Goal: Transaction & Acquisition: Purchase product/service

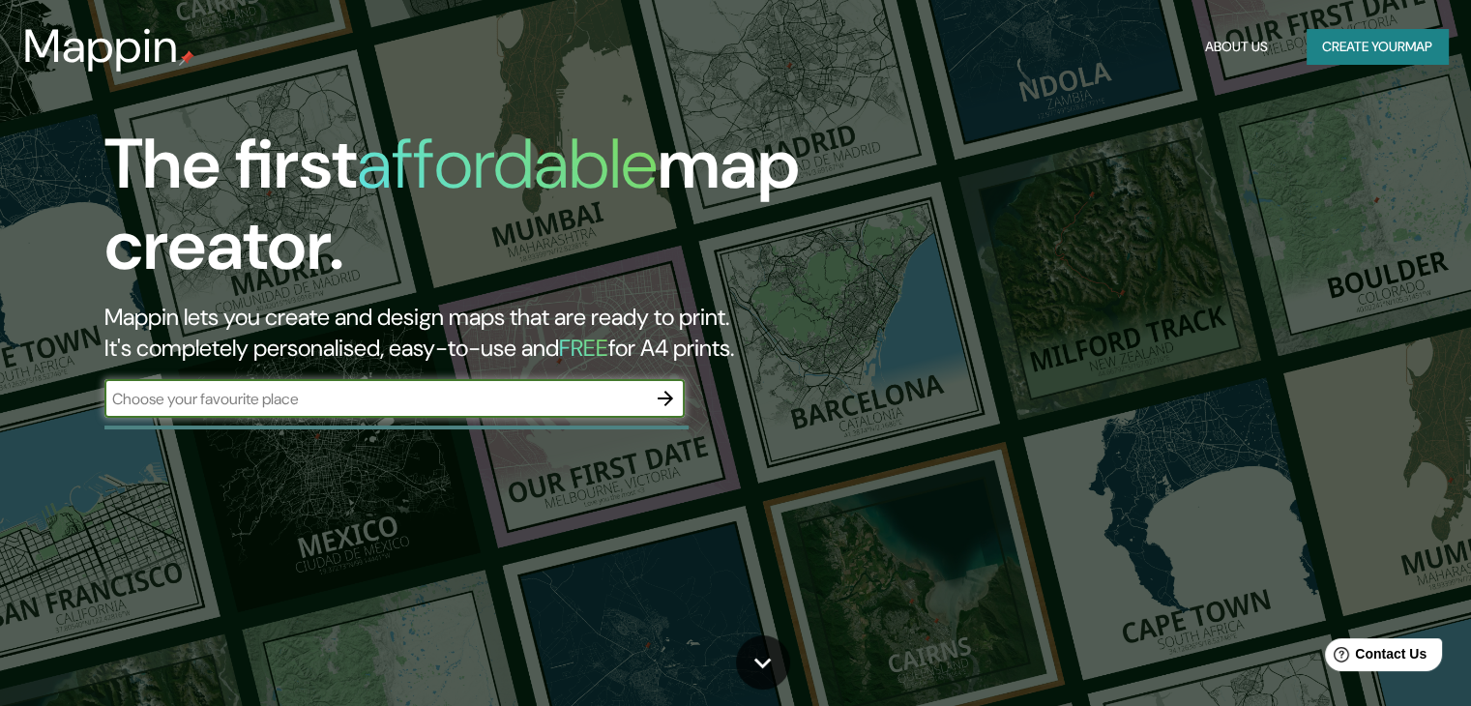
click at [366, 400] on input "text" at bounding box center [375, 399] width 542 height 22
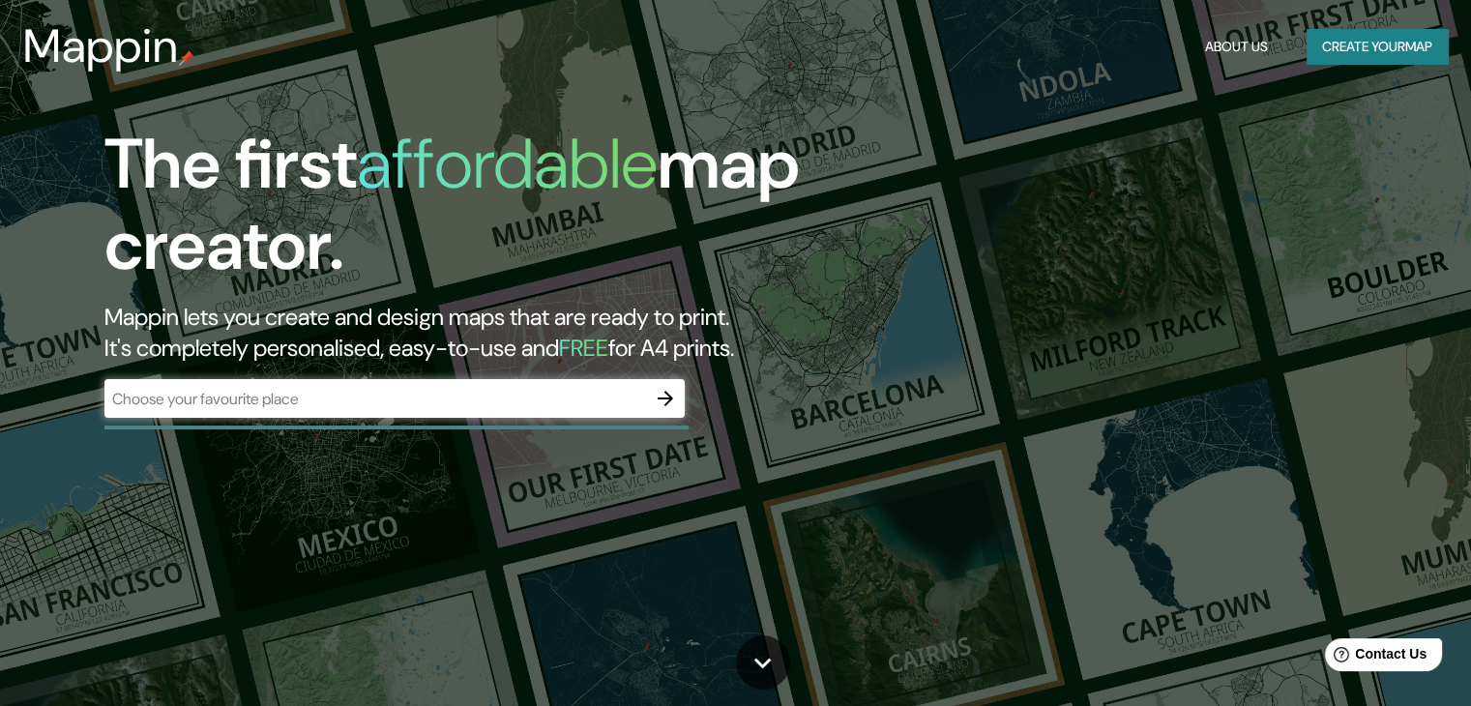
click at [348, 416] on div "​" at bounding box center [394, 398] width 580 height 39
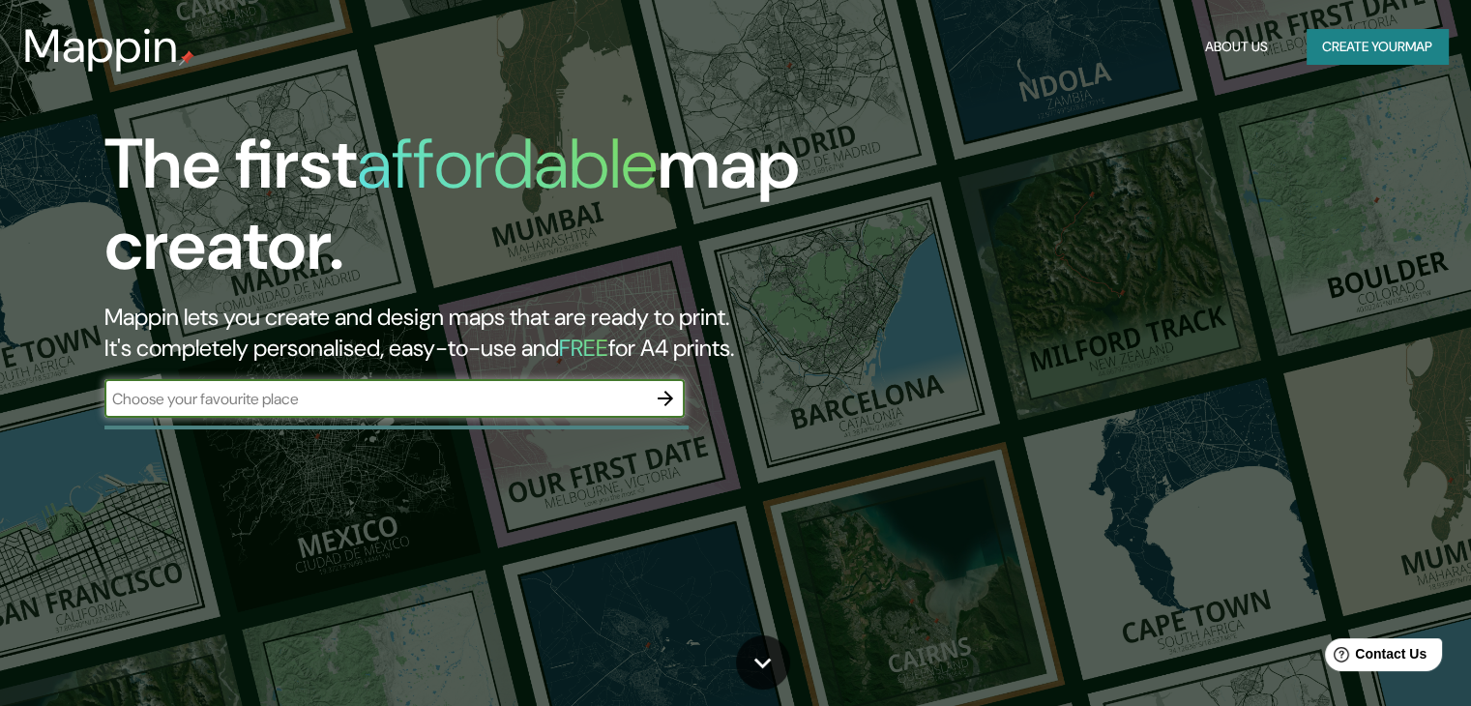
click at [370, 404] on input "text" at bounding box center [375, 399] width 542 height 22
click at [679, 387] on button "button" at bounding box center [665, 398] width 39 height 39
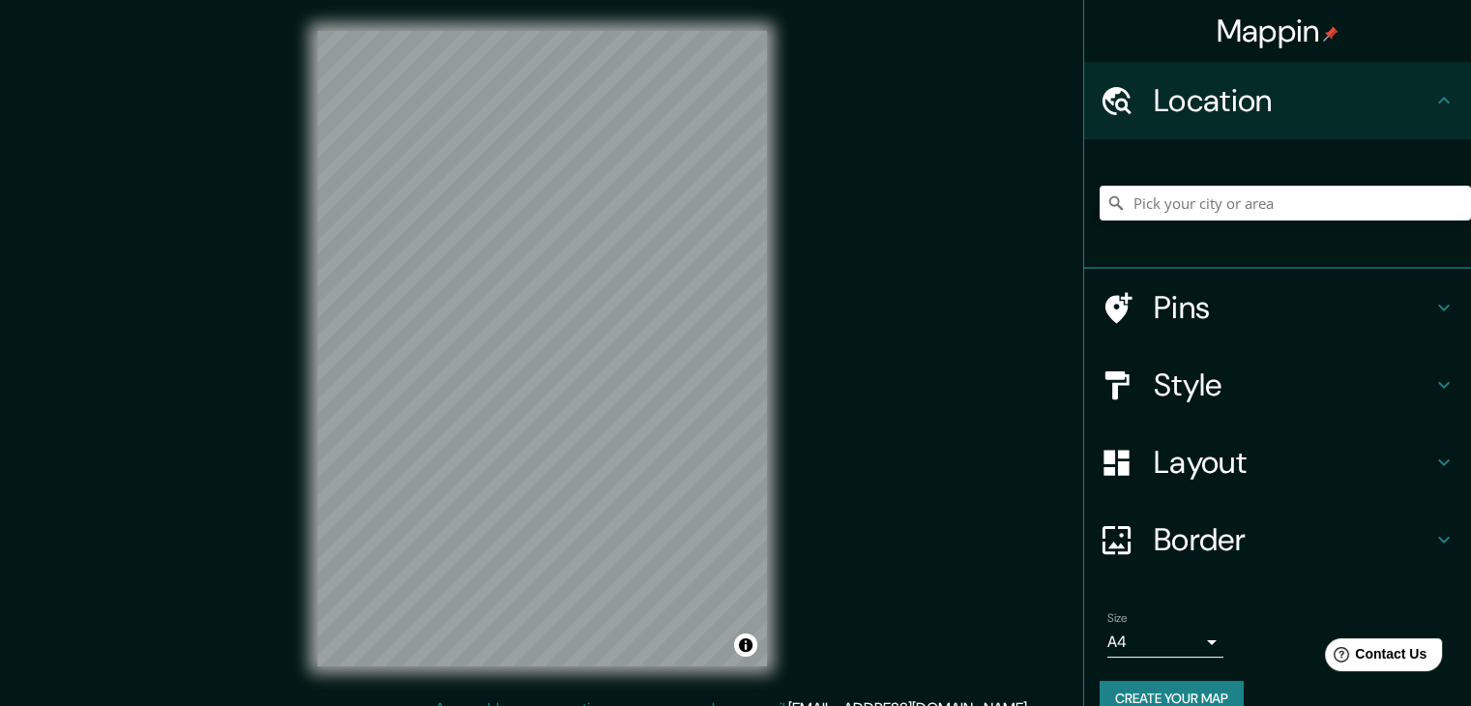
click at [1267, 105] on h4 "Location" at bounding box center [1293, 100] width 279 height 39
click at [1253, 203] on input "Pick your city or area" at bounding box center [1285, 203] width 371 height 35
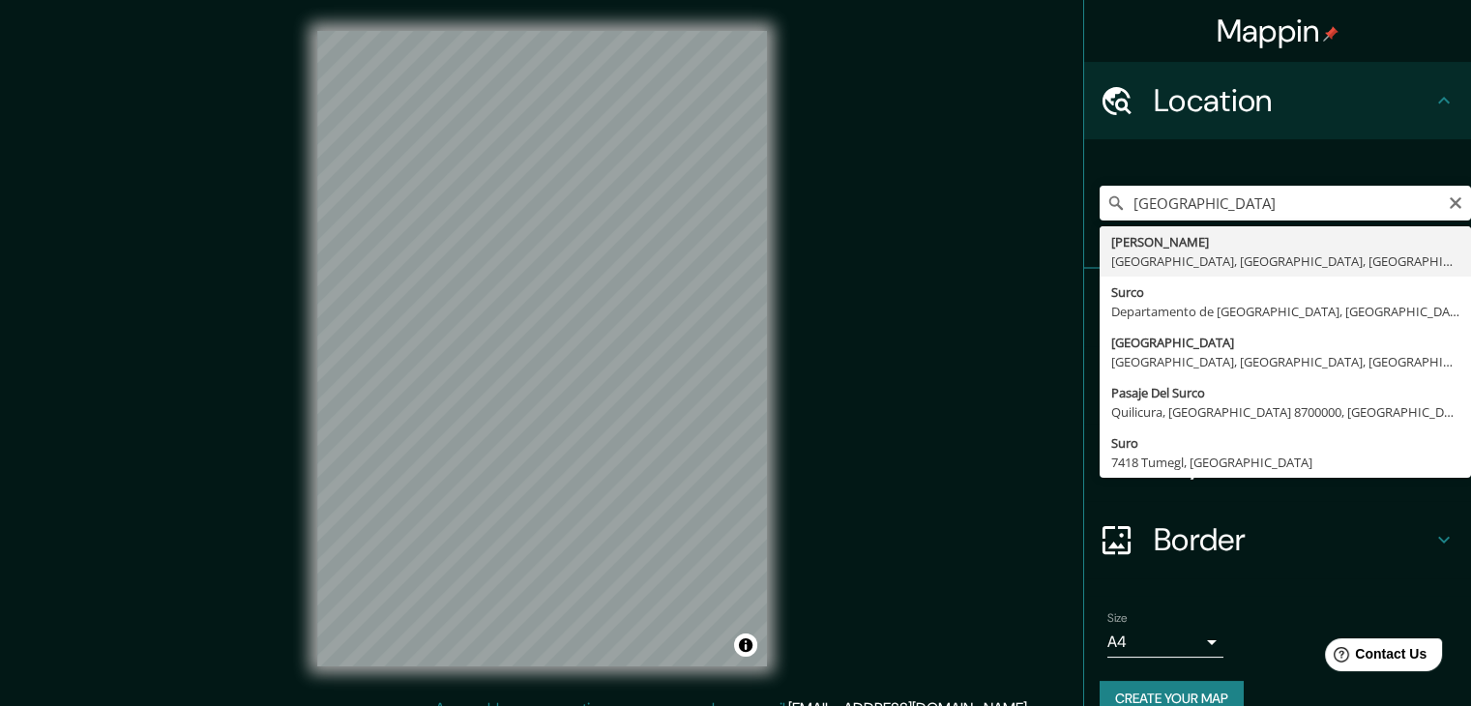
type input "[GEOGRAPHIC_DATA], [GEOGRAPHIC_DATA], [GEOGRAPHIC_DATA], [GEOGRAPHIC_DATA]"
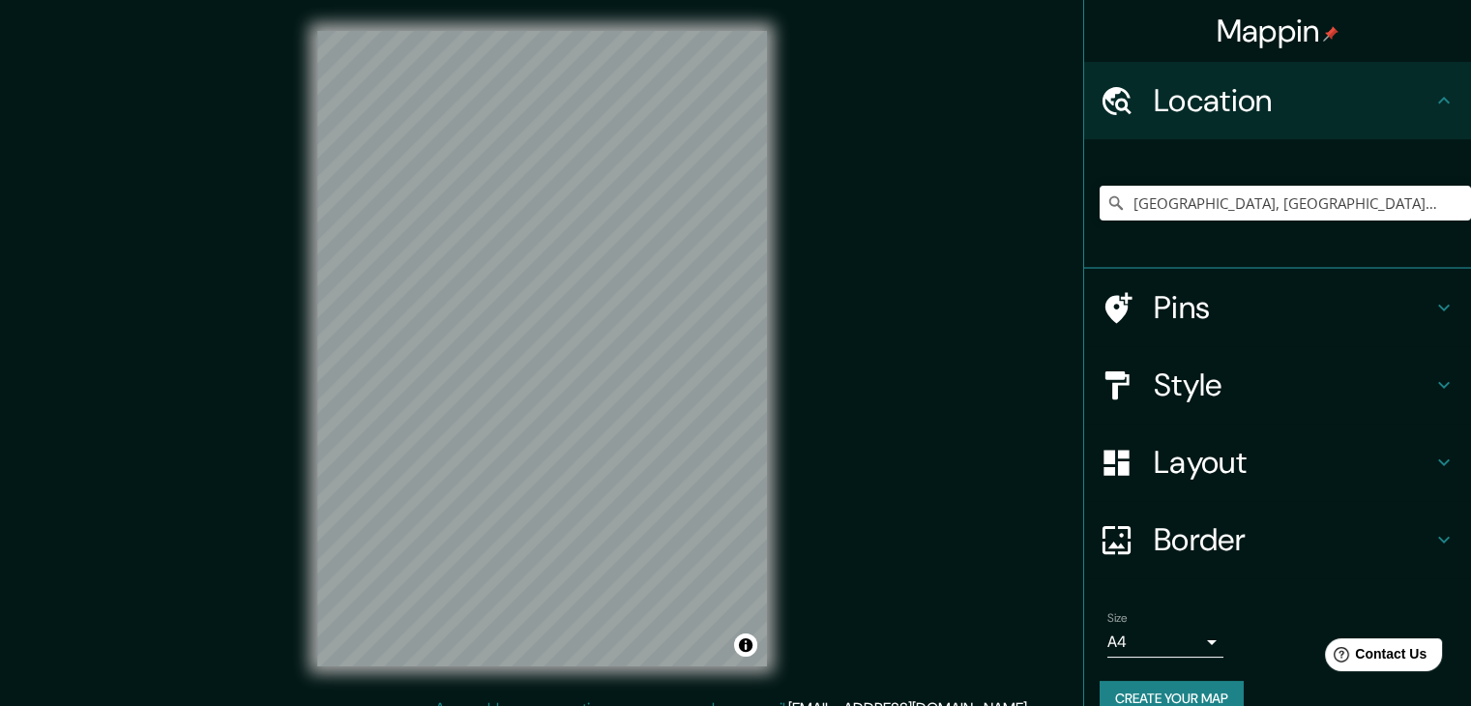
click at [1315, 393] on h4 "Style" at bounding box center [1293, 385] width 279 height 39
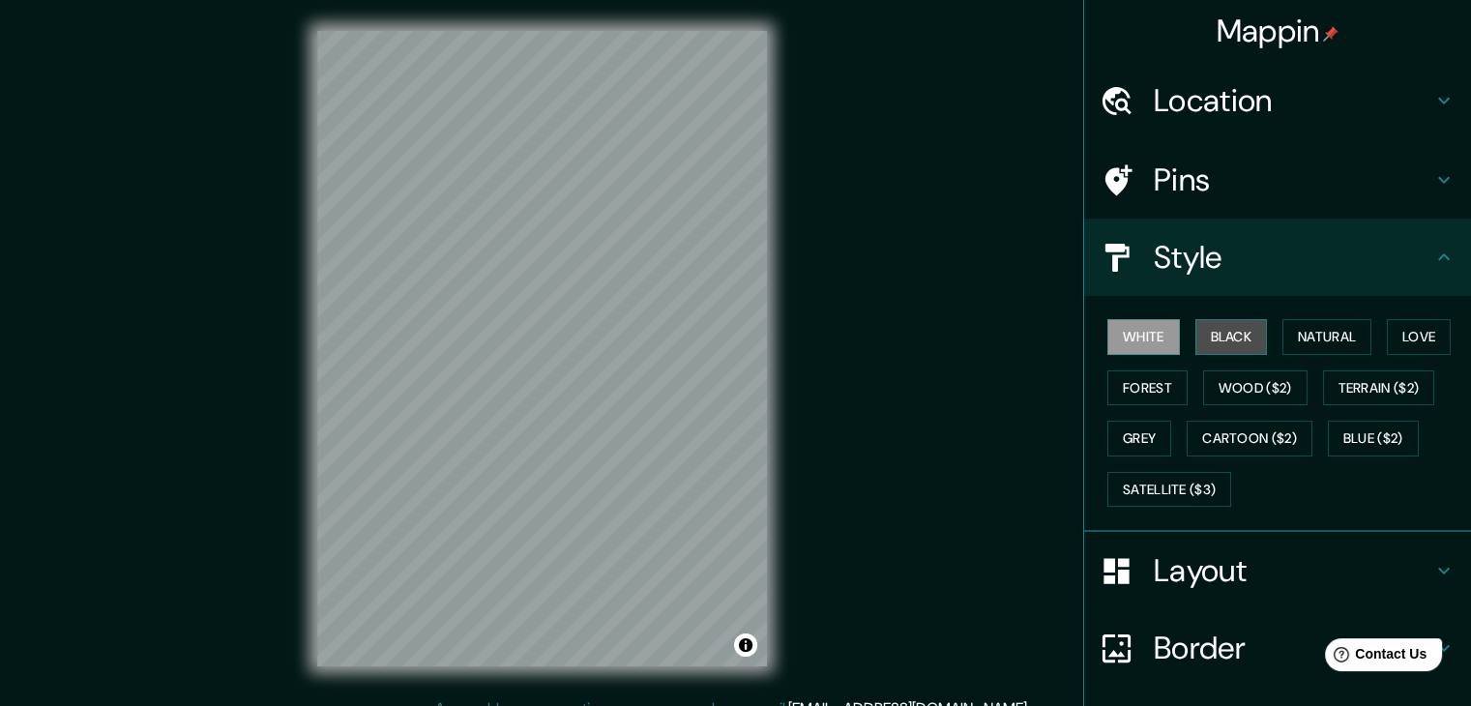
click at [1213, 349] on button "Black" at bounding box center [1231, 337] width 73 height 36
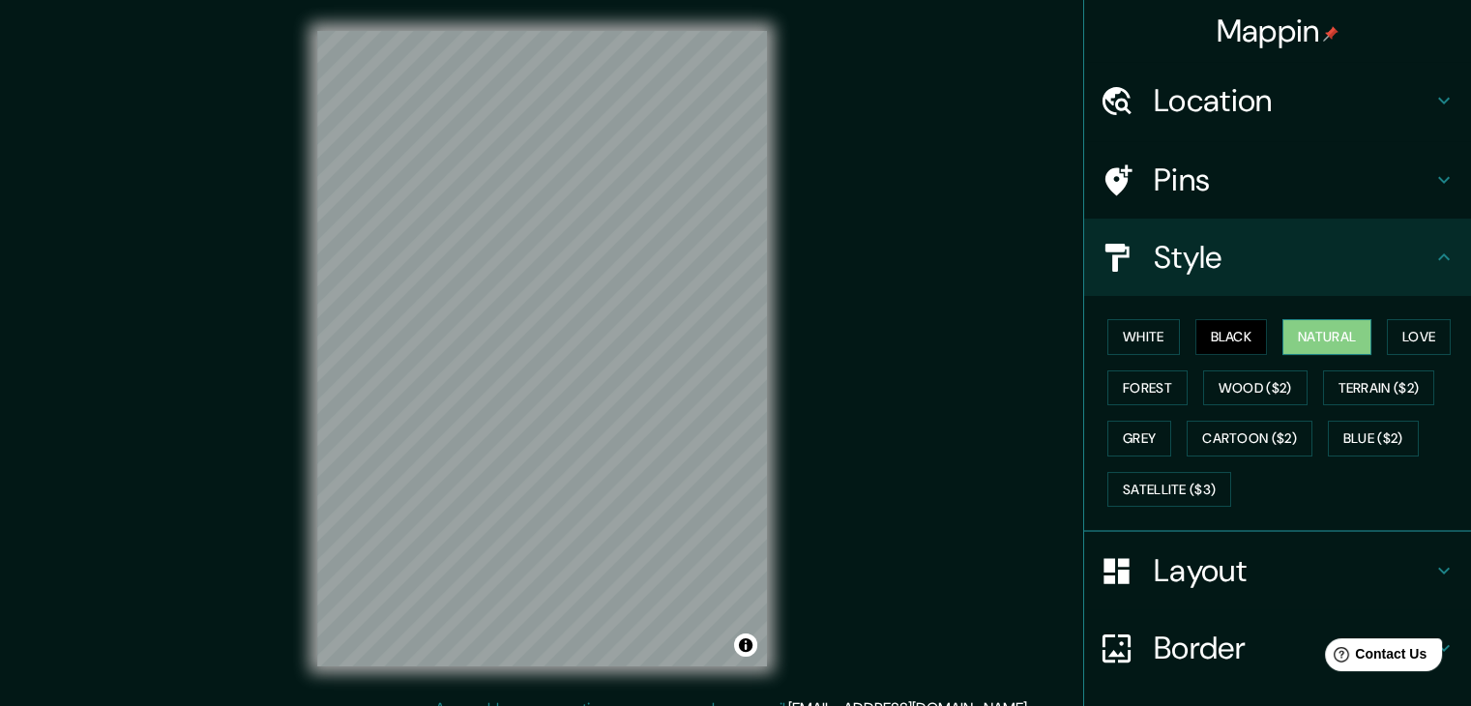
click at [1326, 331] on button "Natural" at bounding box center [1326, 337] width 89 height 36
click at [1414, 327] on button "Love" at bounding box center [1419, 337] width 64 height 36
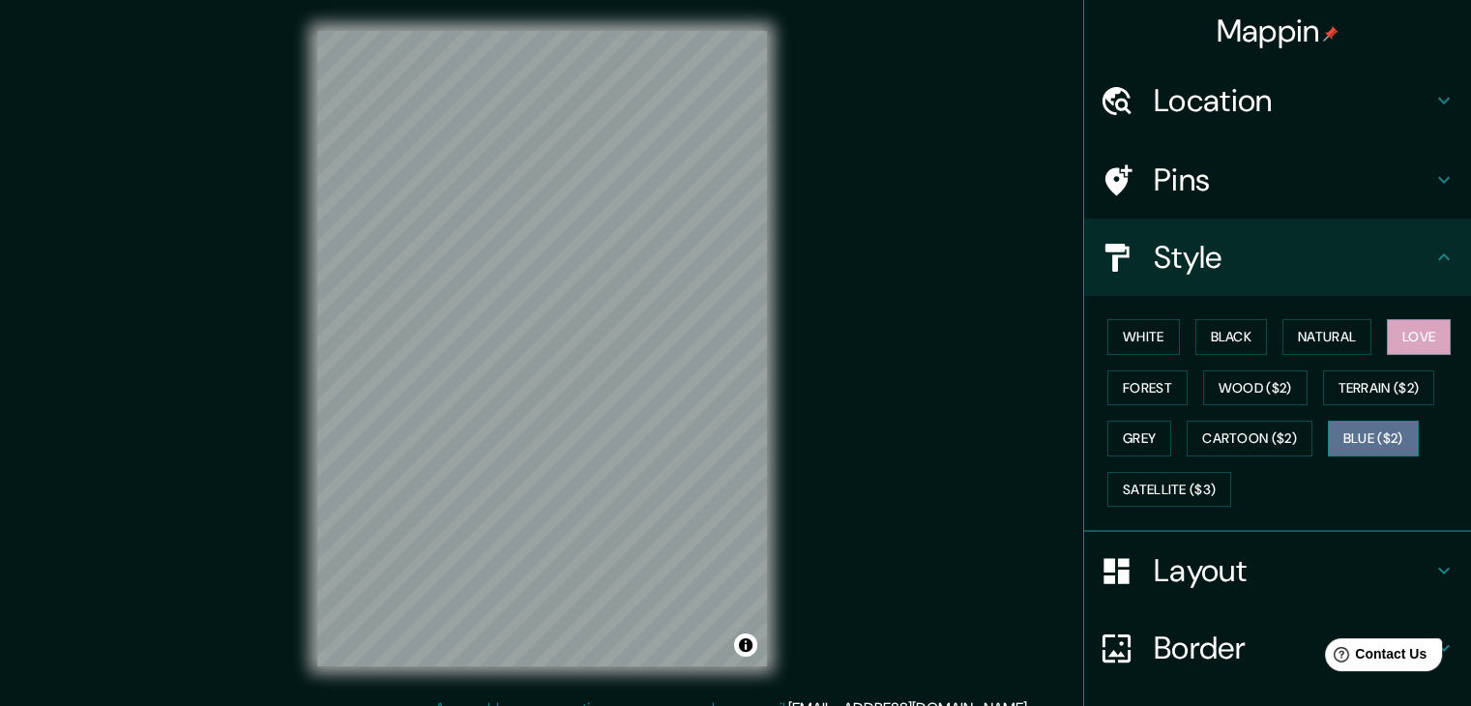
click at [1385, 429] on button "Blue ($2)" at bounding box center [1373, 439] width 91 height 36
click at [1369, 381] on button "Terrain ($2)" at bounding box center [1379, 388] width 112 height 36
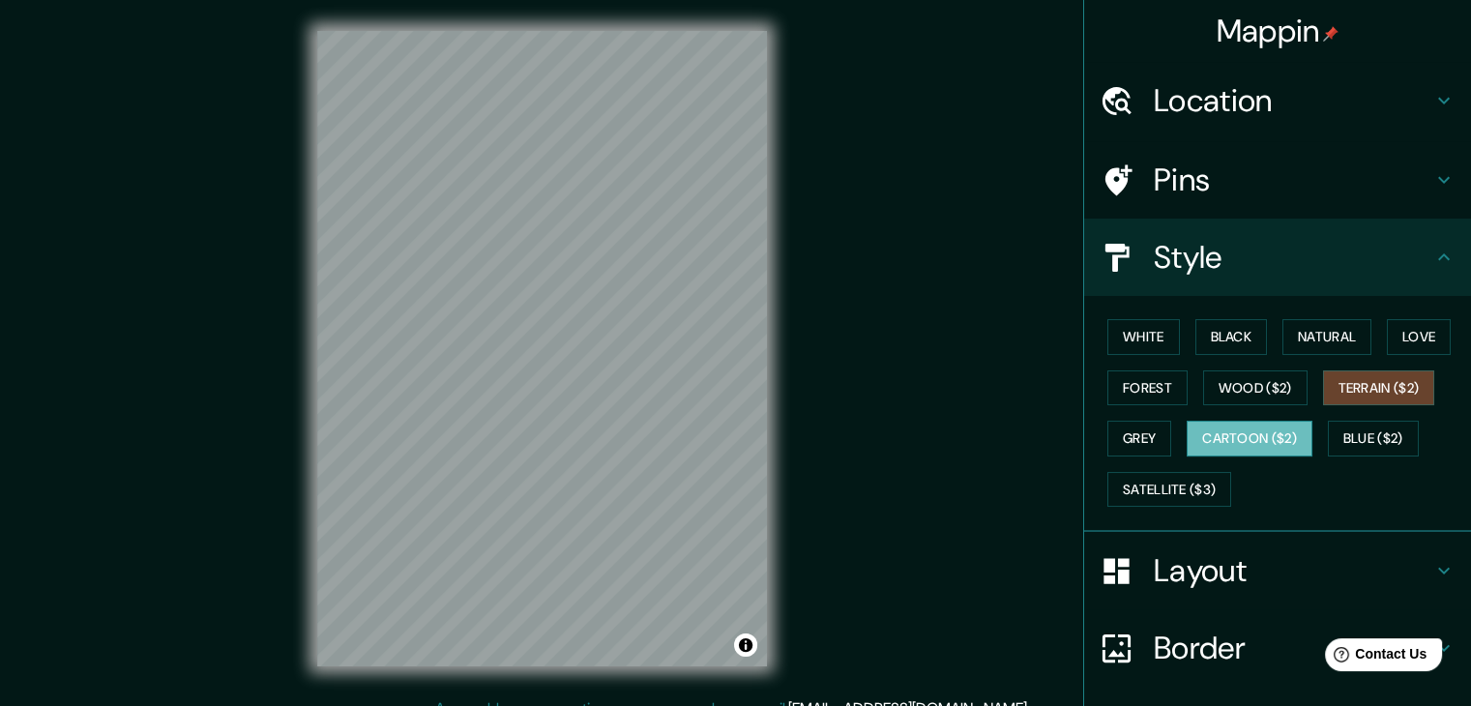
click at [1253, 439] on button "Cartoon ($2)" at bounding box center [1250, 439] width 126 height 36
click at [1144, 485] on button "Satellite ($3)" at bounding box center [1169, 490] width 124 height 36
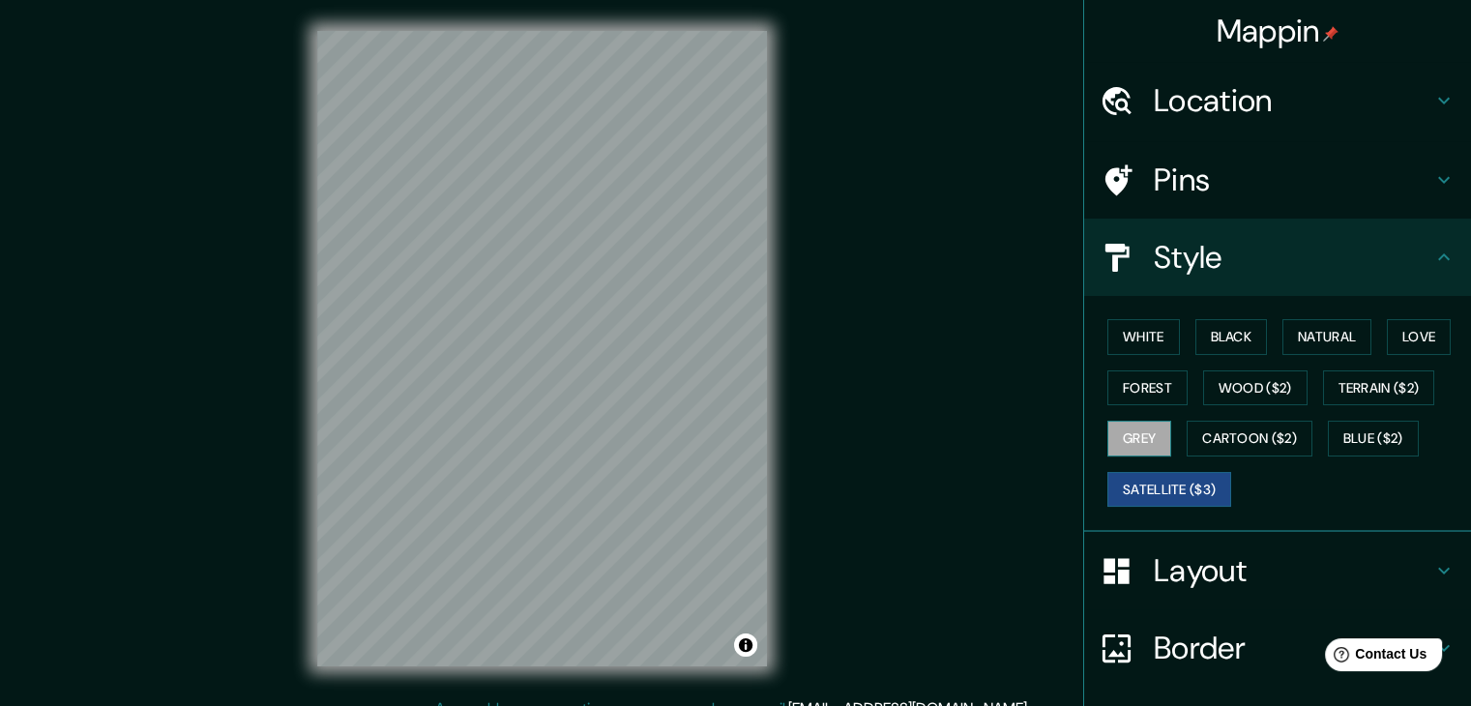
click at [1133, 428] on button "Grey" at bounding box center [1139, 439] width 64 height 36
click at [1112, 389] on button "Forest" at bounding box center [1147, 388] width 80 height 36
click at [1170, 494] on button "Satellite ($3)" at bounding box center [1169, 490] width 124 height 36
click at [1242, 400] on button "Wood ($2)" at bounding box center [1255, 388] width 104 height 36
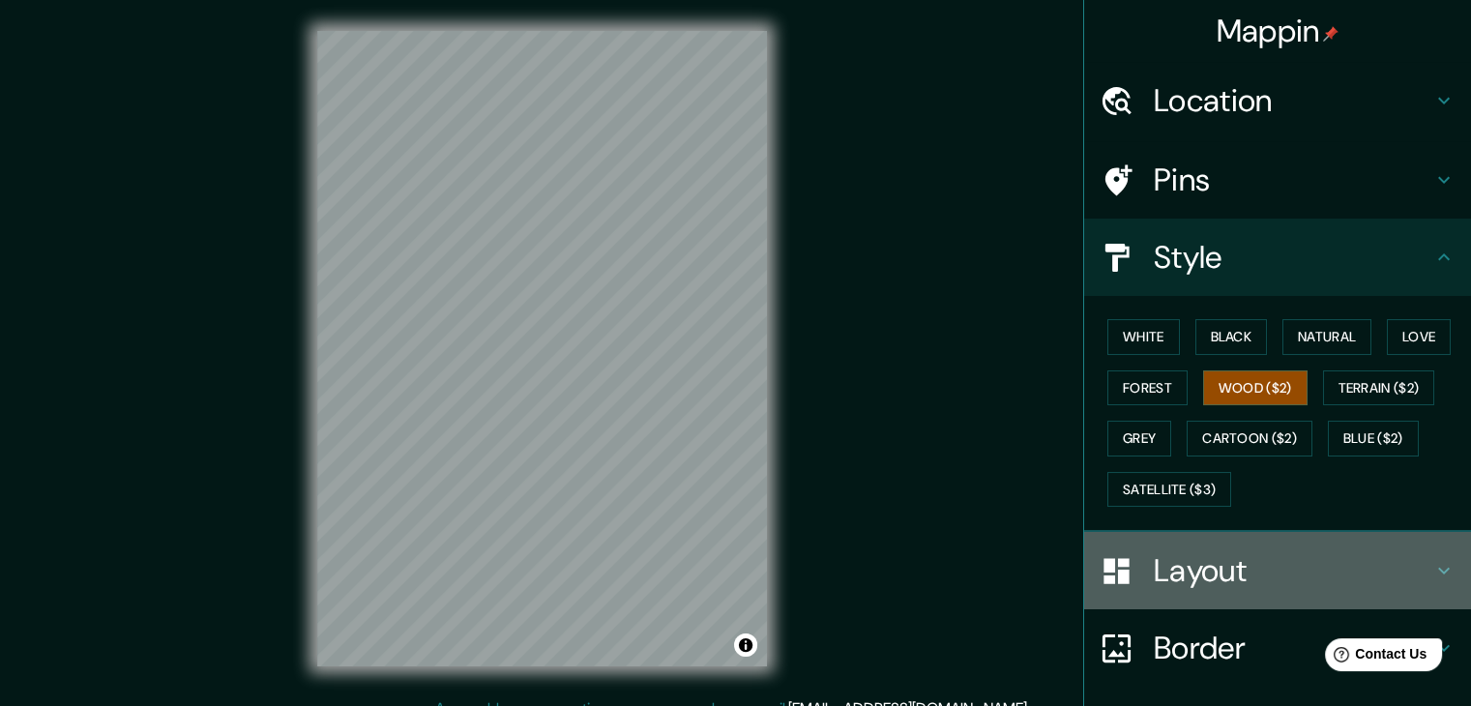
click at [1184, 560] on h4 "Layout" at bounding box center [1293, 570] width 279 height 39
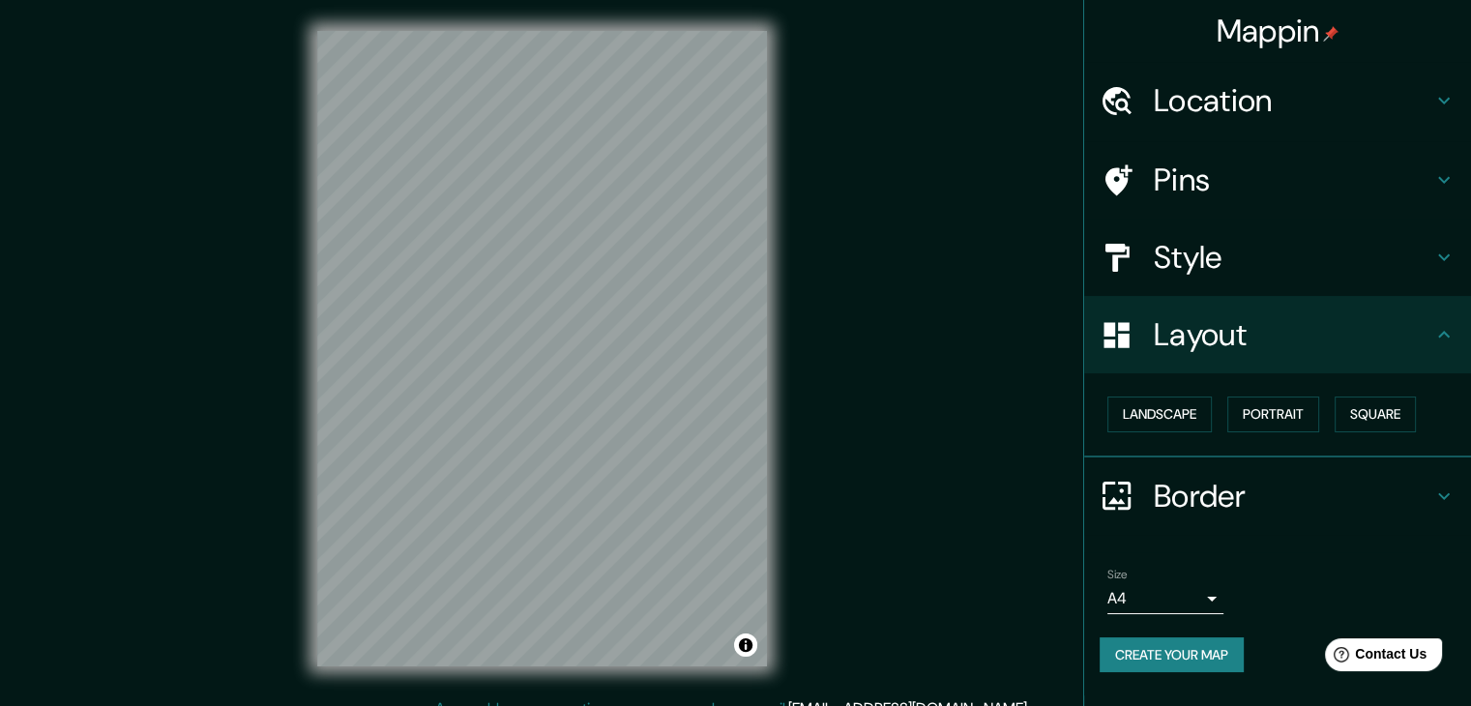
scroll to position [22, 0]
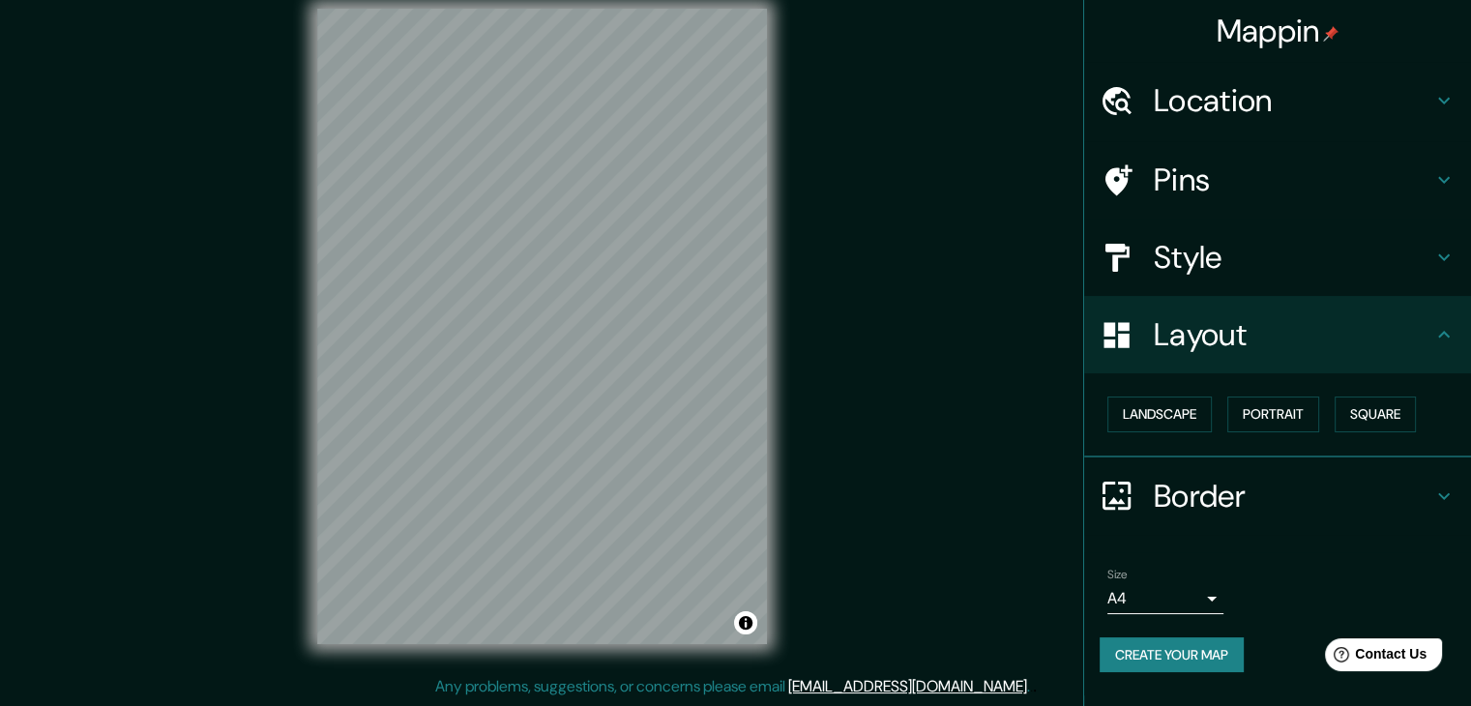
click at [1211, 590] on body "Mappin Location [GEOGRAPHIC_DATA], [GEOGRAPHIC_DATA], [GEOGRAPHIC_DATA], [GEOGR…" at bounding box center [735, 331] width 1471 height 706
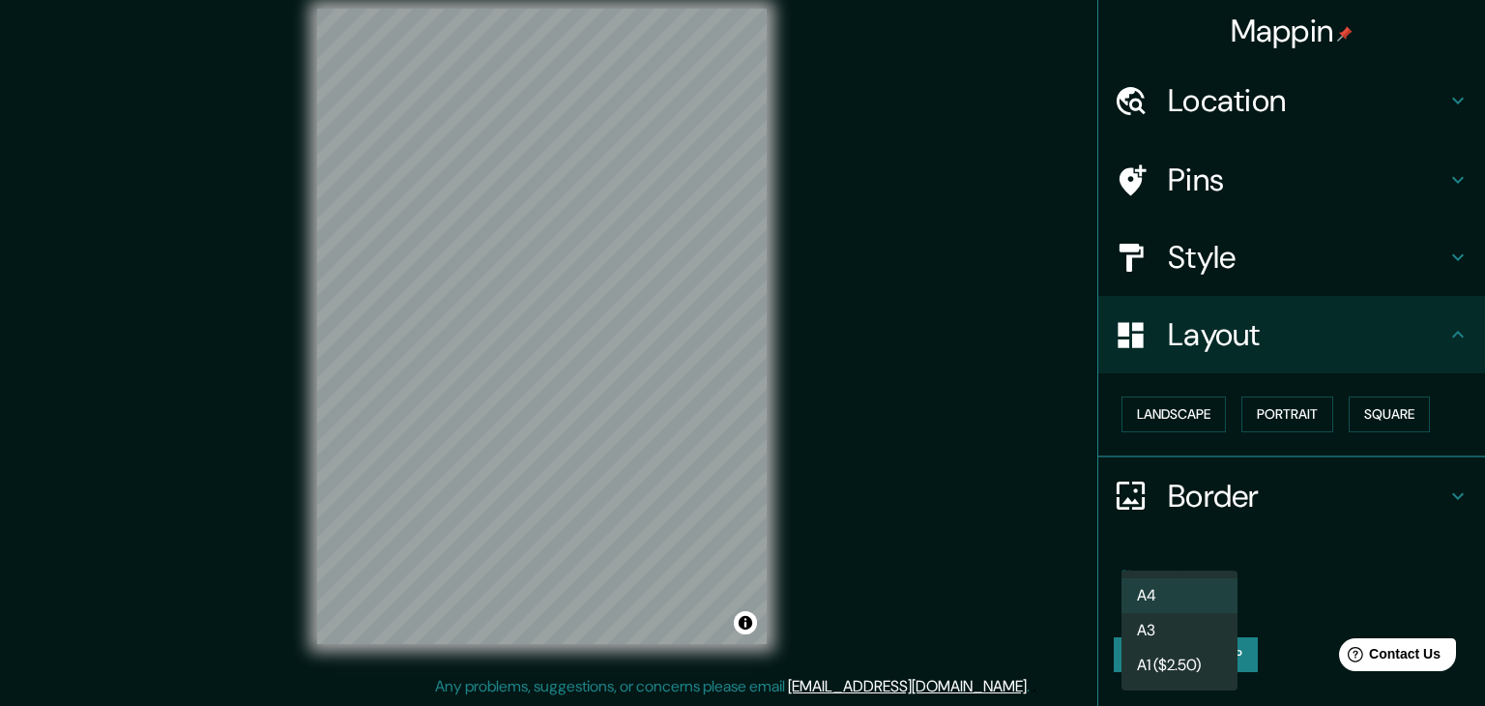
click at [1190, 664] on li "A1 ($2.50)" at bounding box center [1180, 665] width 116 height 35
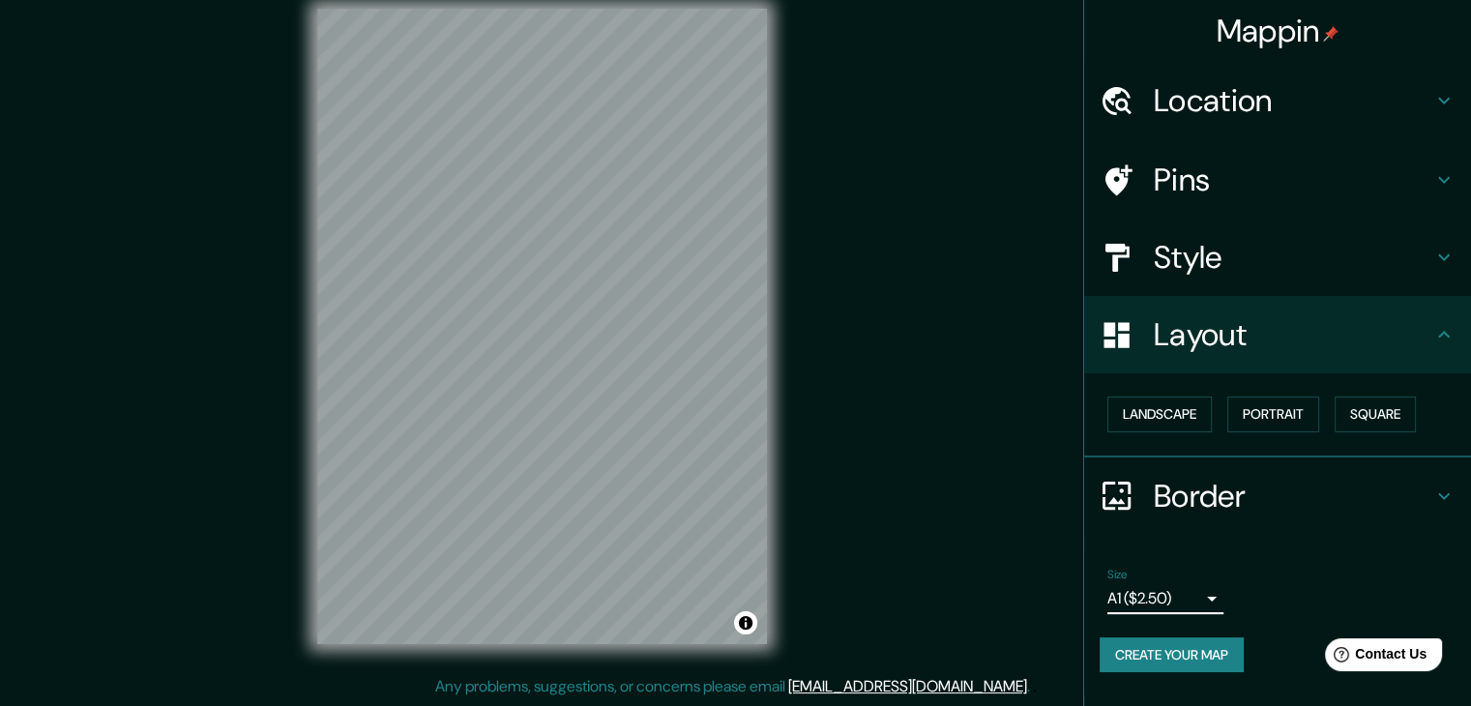
click at [1188, 589] on body "Mappin Location [GEOGRAPHIC_DATA], [GEOGRAPHIC_DATA], [GEOGRAPHIC_DATA], [GEOGR…" at bounding box center [735, 331] width 1471 height 706
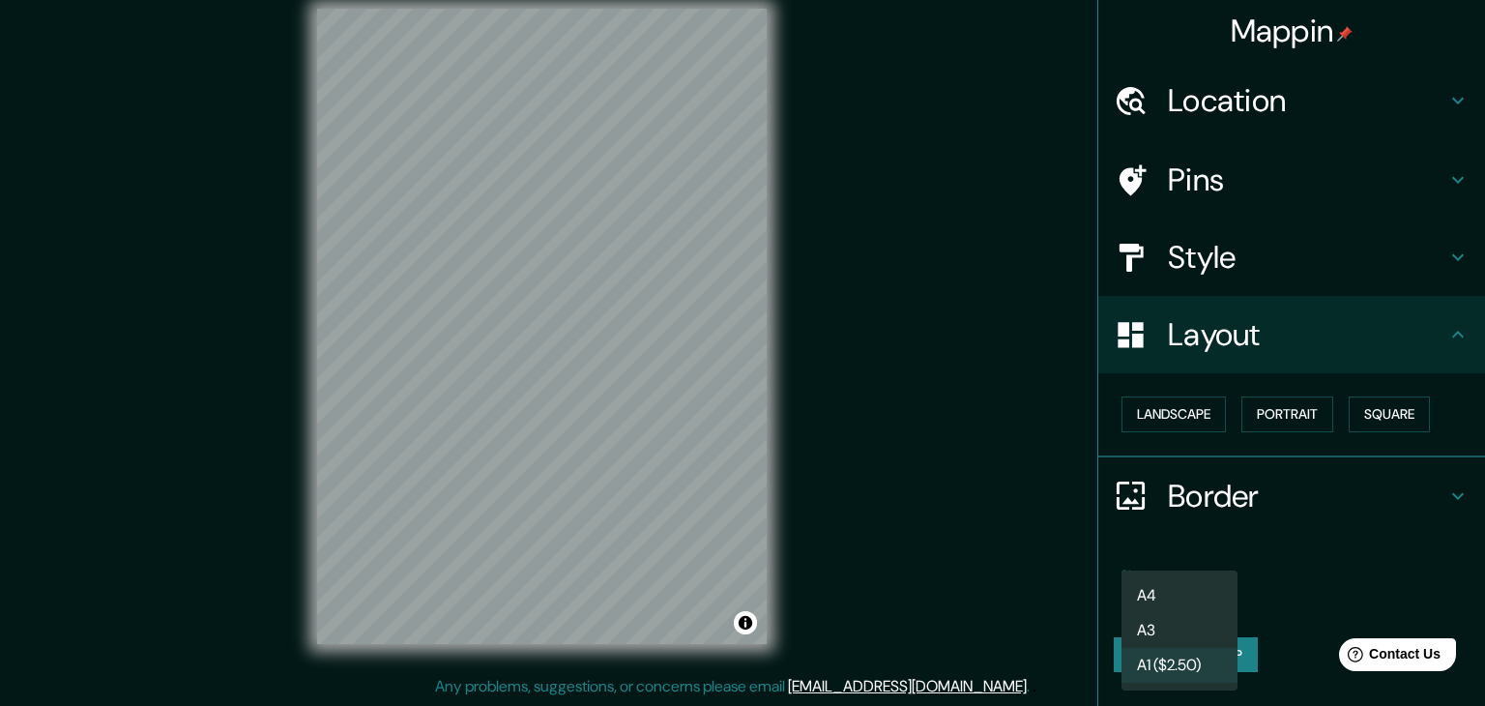
click at [1202, 632] on li "A3" at bounding box center [1180, 630] width 116 height 35
type input "a4"
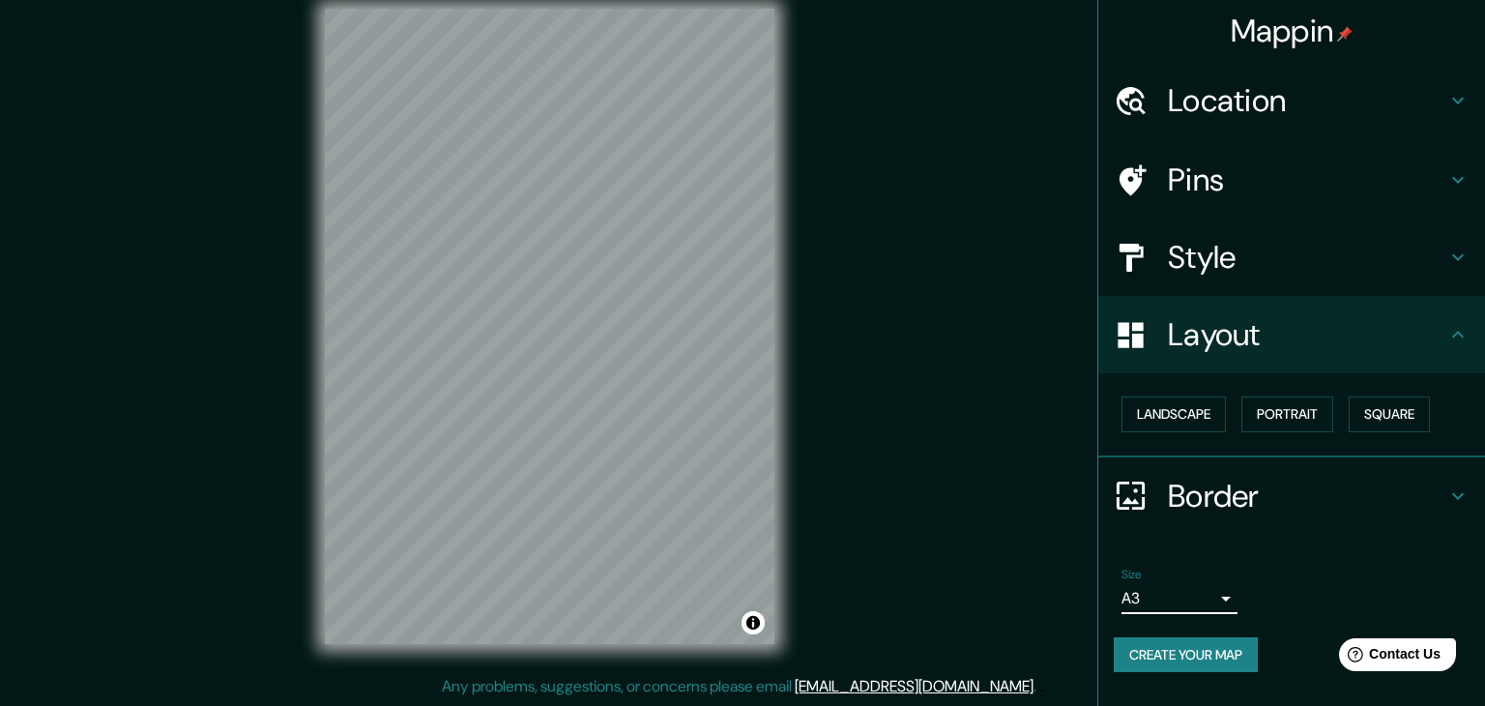
click at [1190, 604] on body "Mappin Location [GEOGRAPHIC_DATA], [GEOGRAPHIC_DATA], [GEOGRAPHIC_DATA], [GEOGR…" at bounding box center [742, 331] width 1485 height 706
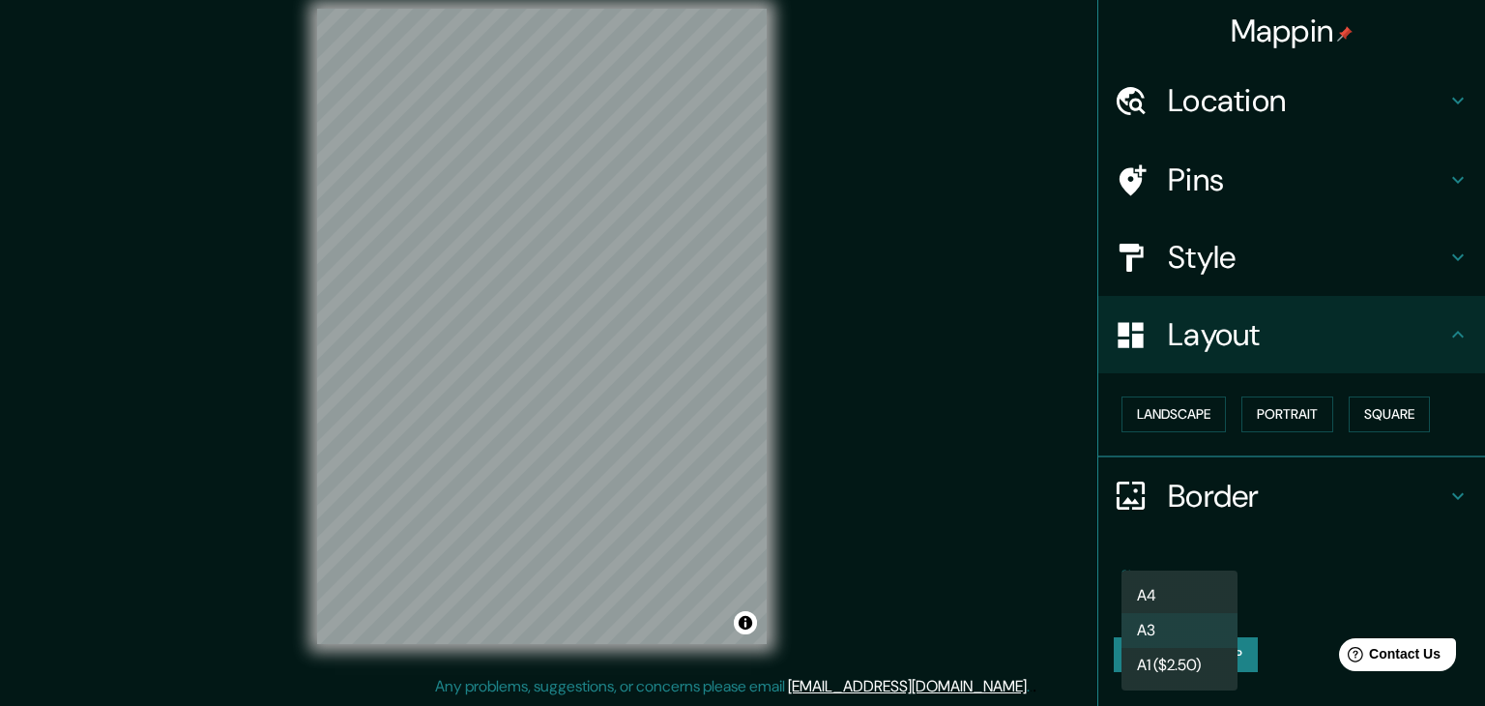
click at [1265, 651] on div at bounding box center [742, 353] width 1485 height 706
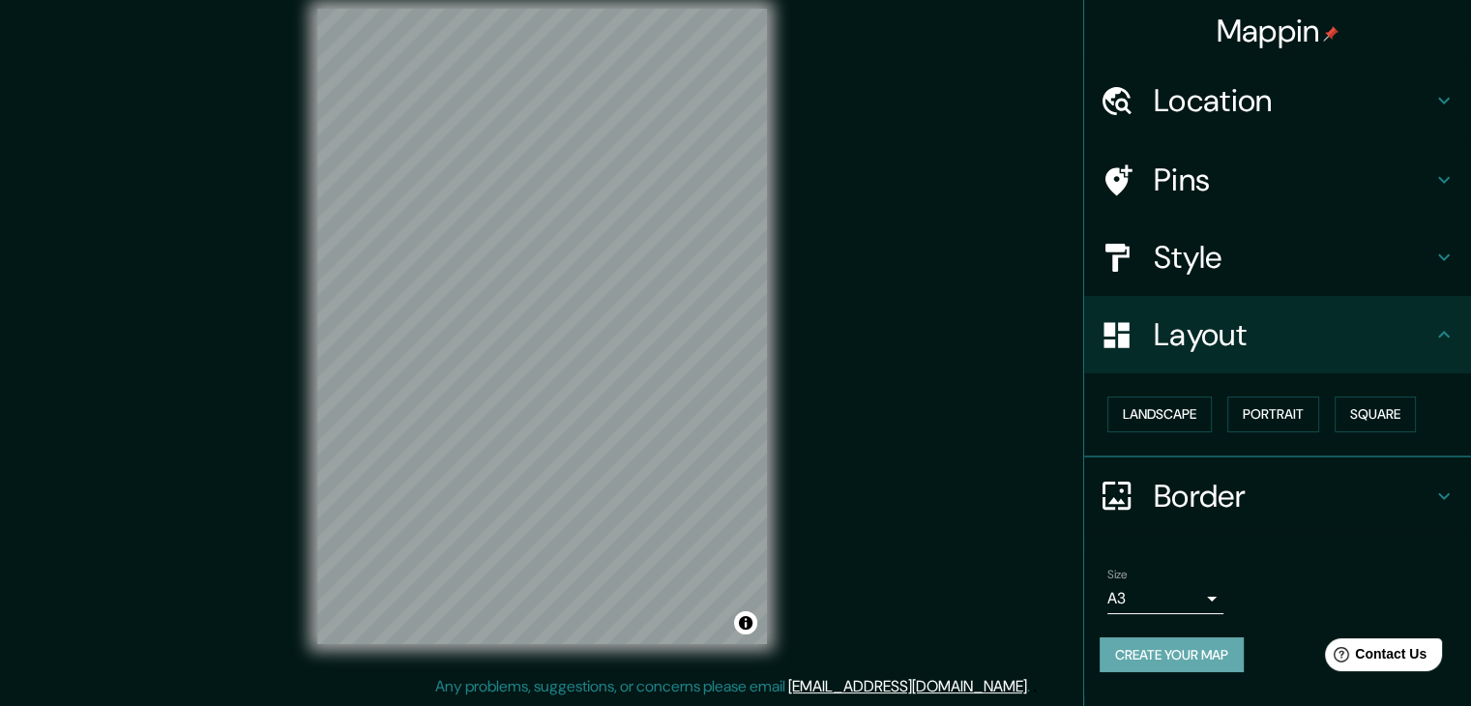
click at [1238, 653] on button "Create your map" at bounding box center [1172, 655] width 144 height 36
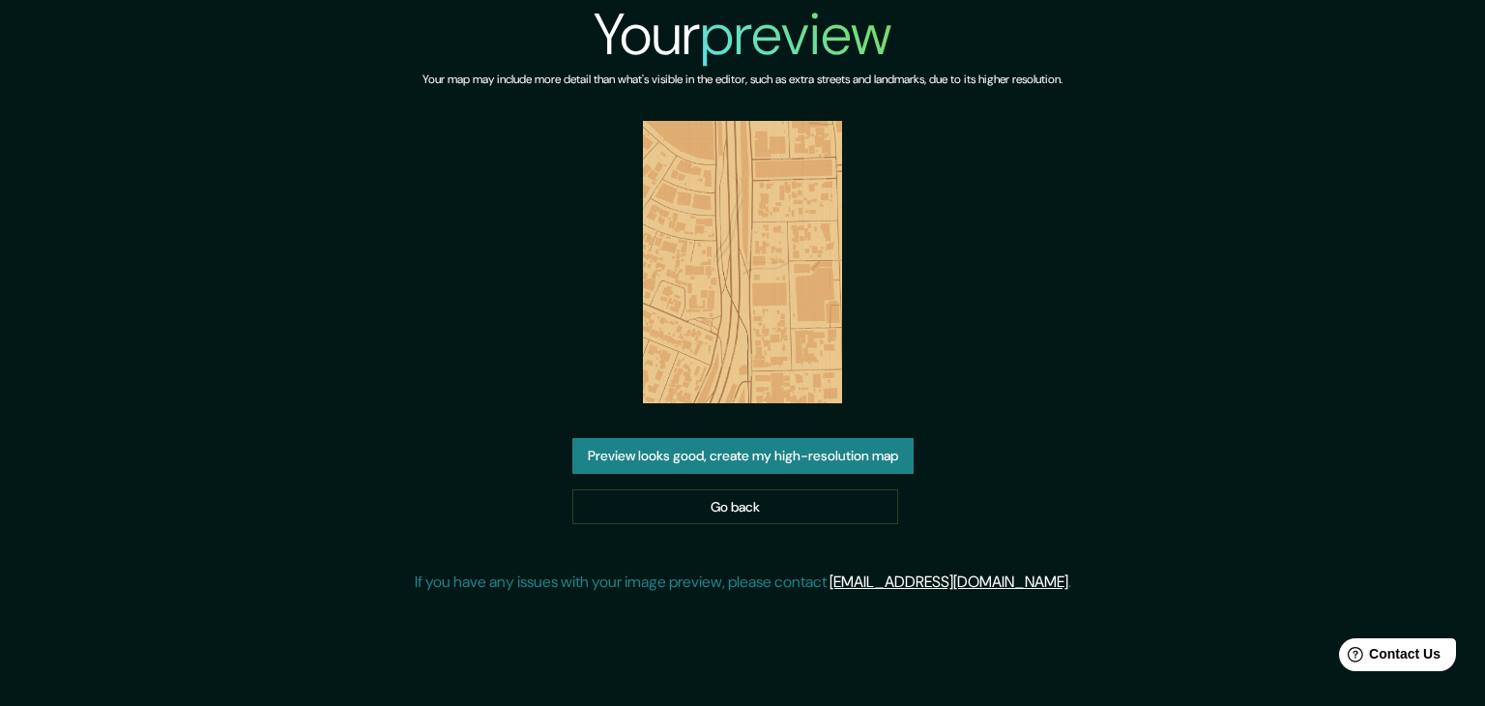
drag, startPoint x: 863, startPoint y: 196, endPoint x: 836, endPoint y: 192, distance: 27.4
click at [855, 197] on div "Your preview Your map may include more detail than what's visible in the editor…" at bounding box center [743, 304] width 657 height 609
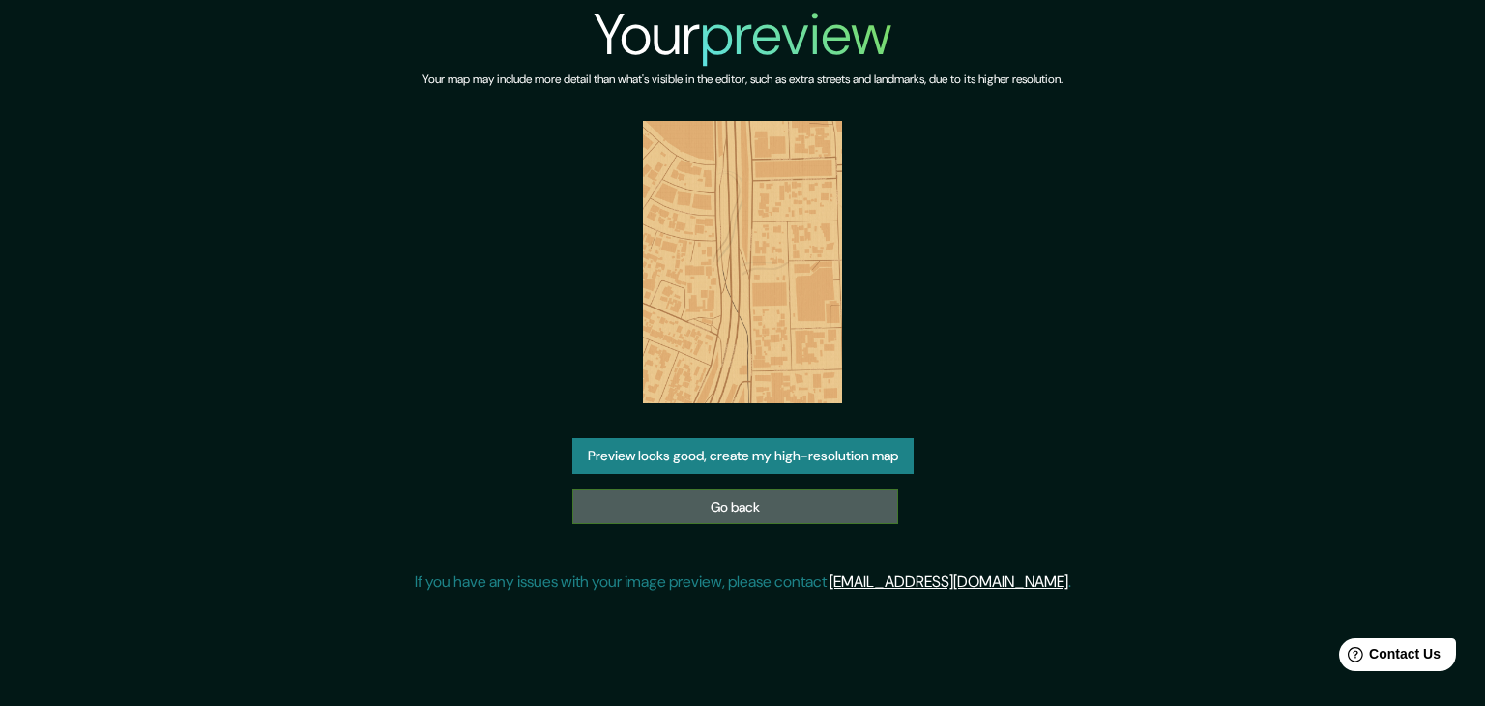
click at [699, 504] on link "Go back" at bounding box center [736, 507] width 326 height 36
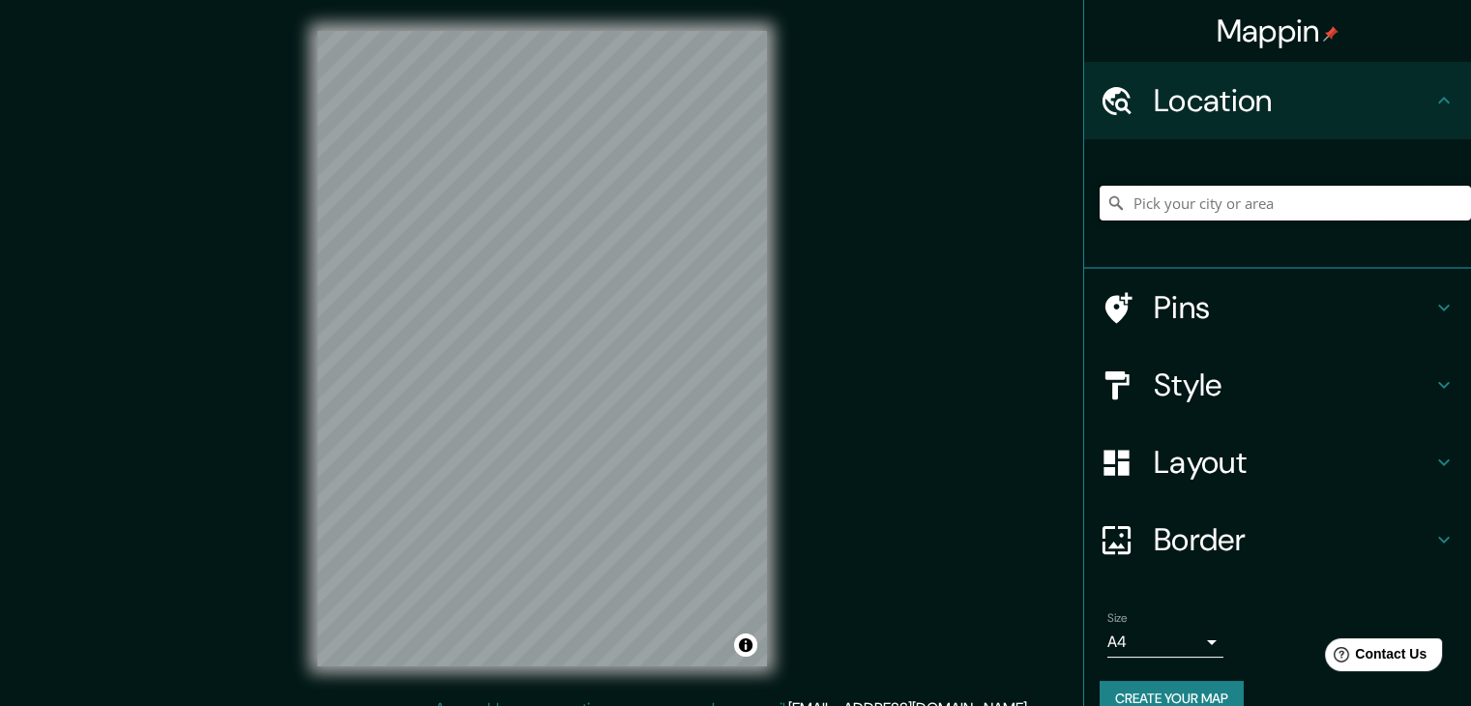
click at [1160, 207] on input "Pick your city or area" at bounding box center [1285, 203] width 371 height 35
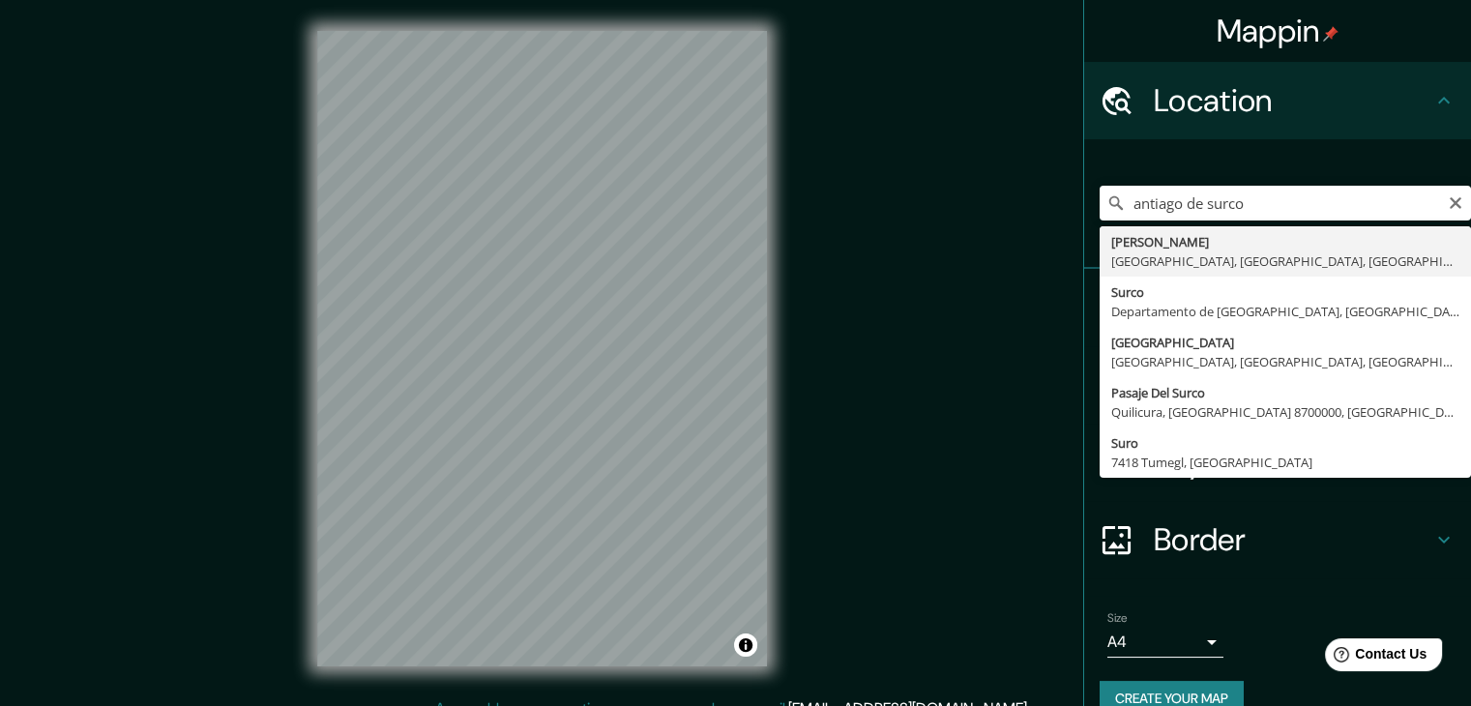
type input "[GEOGRAPHIC_DATA], [GEOGRAPHIC_DATA], [GEOGRAPHIC_DATA], [GEOGRAPHIC_DATA]"
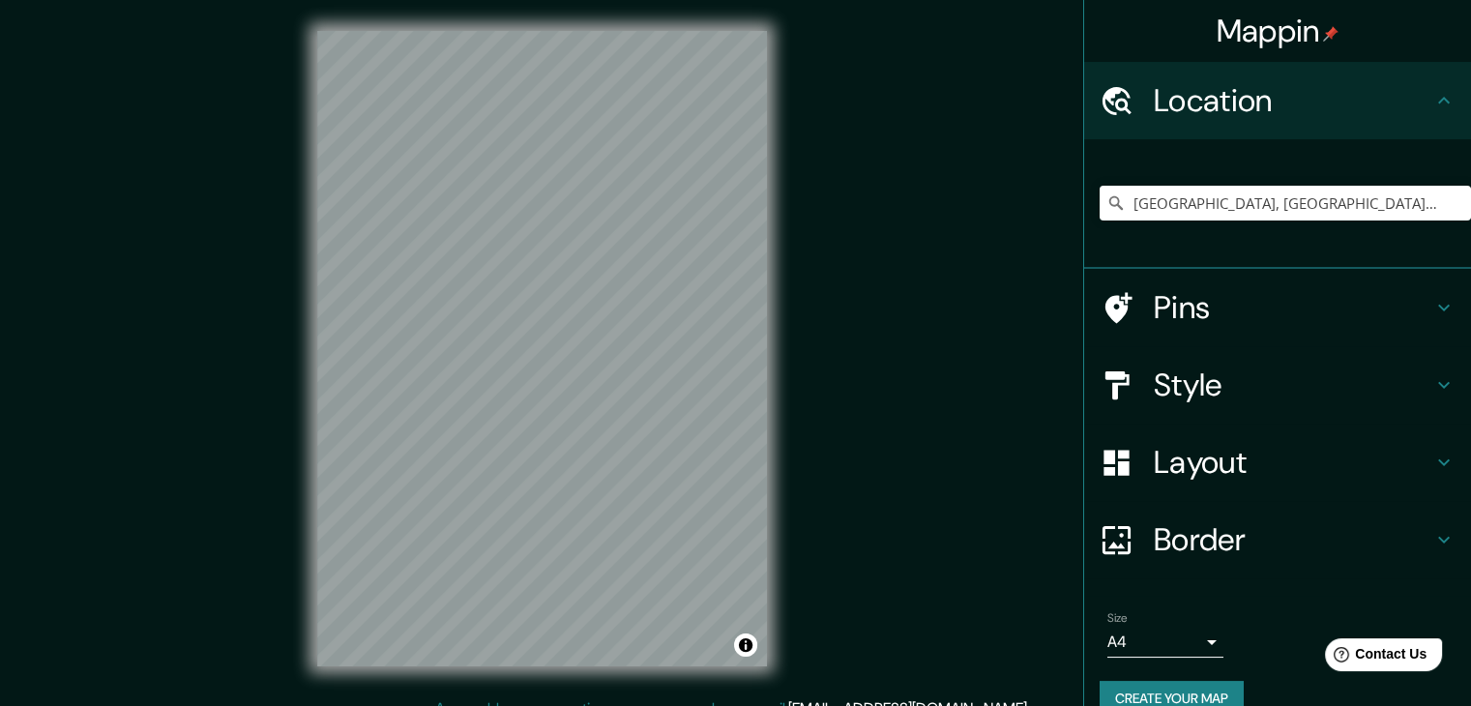
click at [309, 25] on div "© Mapbox © OpenStreetMap Improve this map" at bounding box center [542, 348] width 512 height 697
click at [1191, 399] on h4 "Style" at bounding box center [1293, 385] width 279 height 39
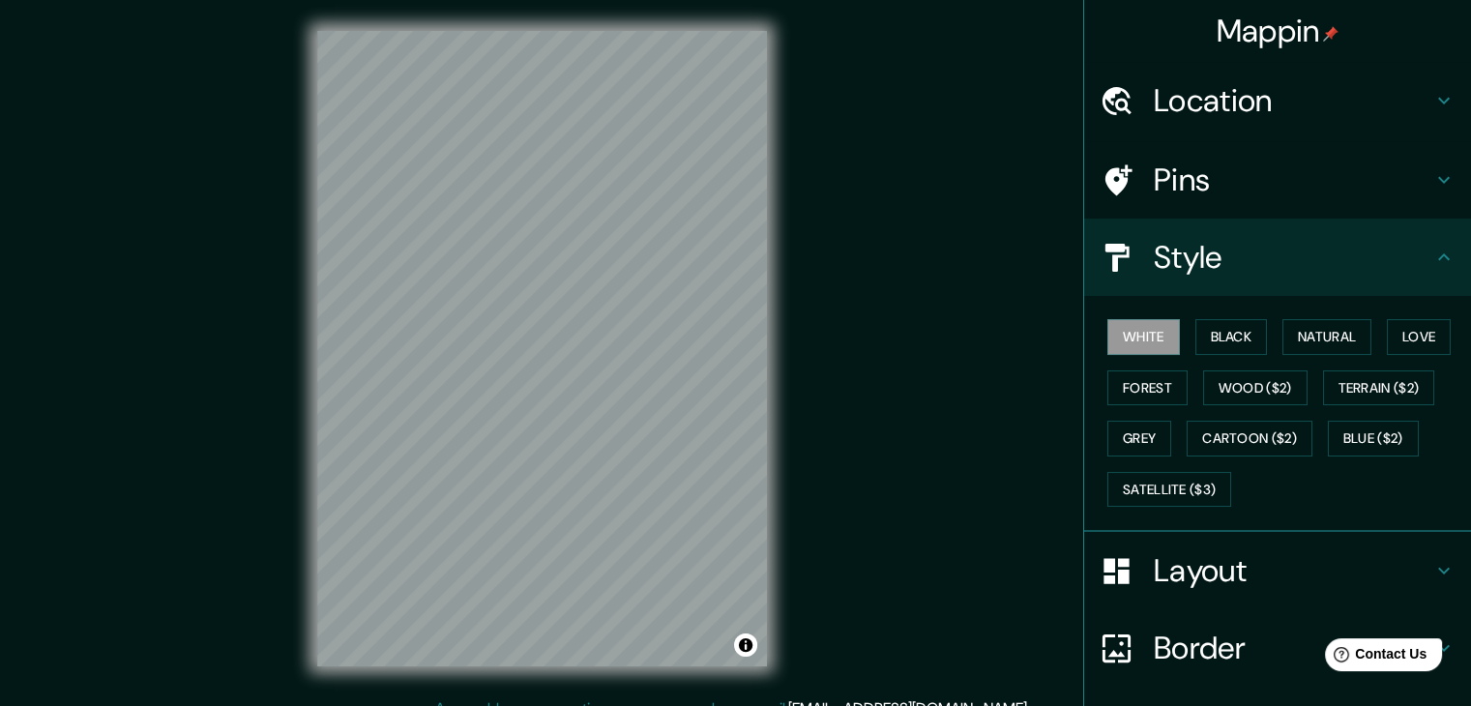
click at [1227, 361] on div "White Black Natural Love Forest Wood ($2) Terrain ($2) Grey Cartoon ($2) Blue (…" at bounding box center [1285, 412] width 371 height 203
click at [1230, 346] on button "Black" at bounding box center [1231, 337] width 73 height 36
click at [1289, 334] on button "Natural" at bounding box center [1326, 337] width 89 height 36
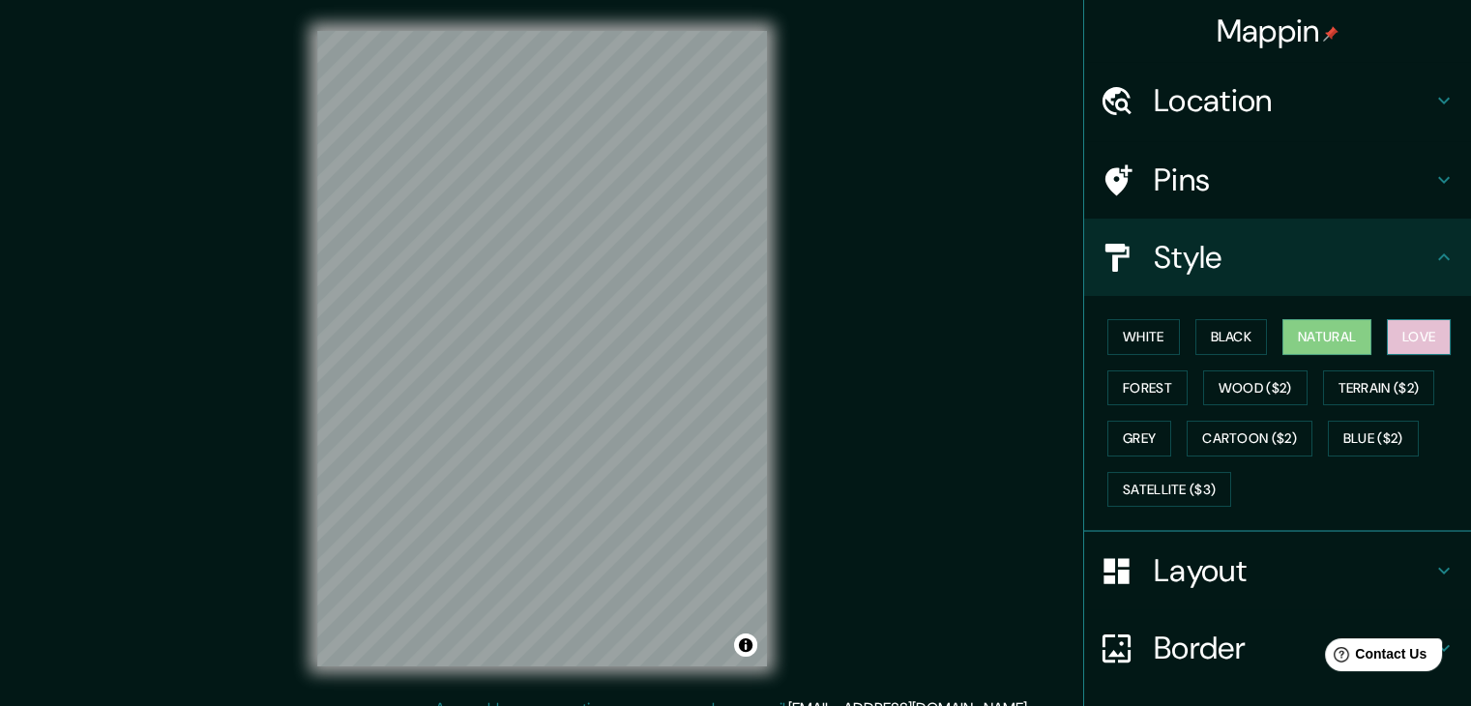
click at [1397, 336] on button "Love" at bounding box center [1419, 337] width 64 height 36
click at [1126, 387] on button "Forest" at bounding box center [1147, 388] width 80 height 36
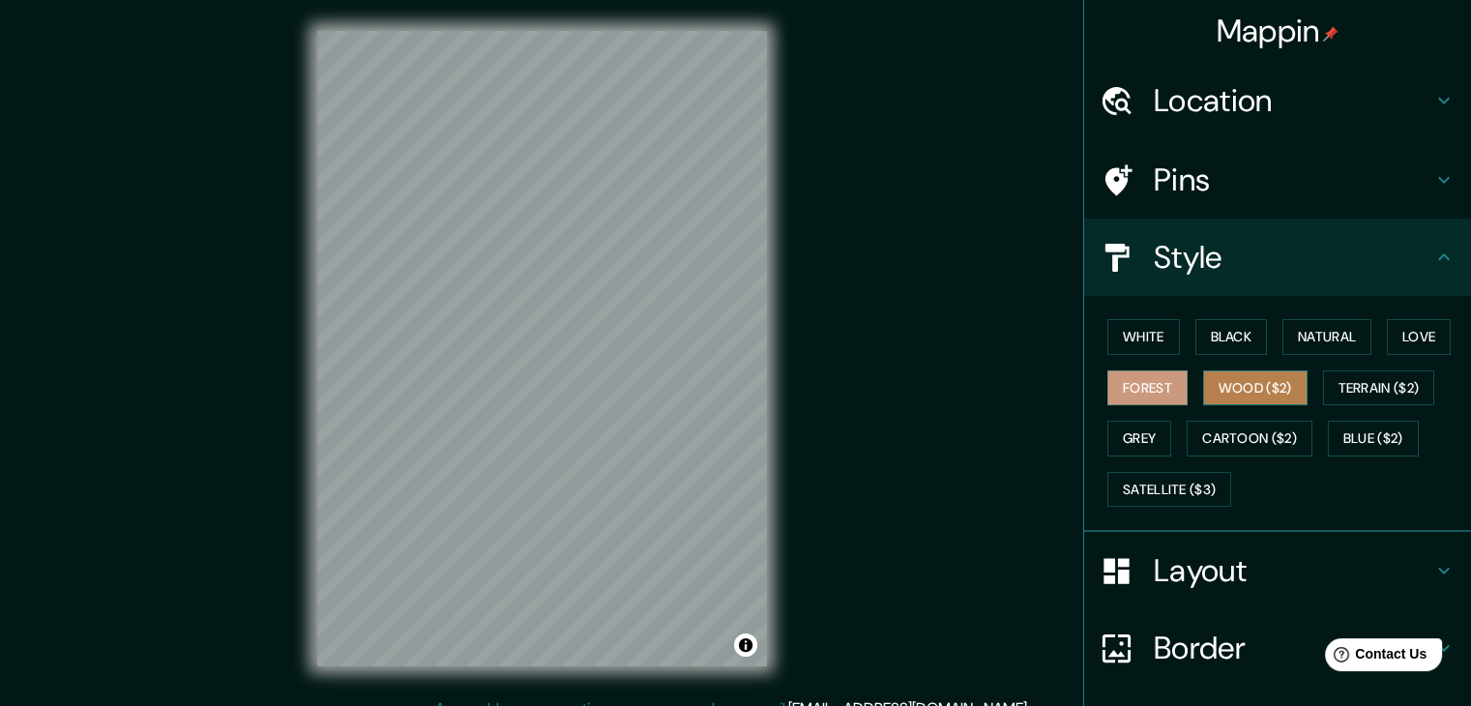
click at [1241, 382] on button "Wood ($2)" at bounding box center [1255, 388] width 104 height 36
